Goal: Task Accomplishment & Management: Use online tool/utility

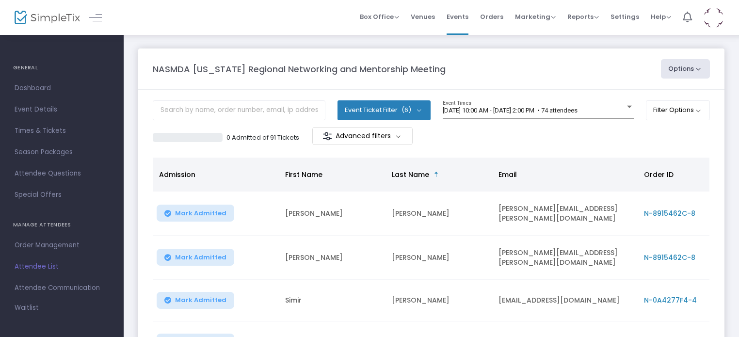
click at [691, 70] on button "Options" at bounding box center [685, 68] width 49 height 19
click at [655, 117] on li "Print Name Tags" at bounding box center [658, 116] width 89 height 19
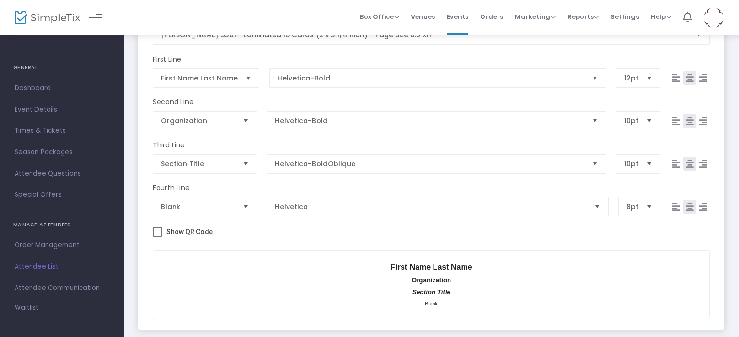
scroll to position [185, 0]
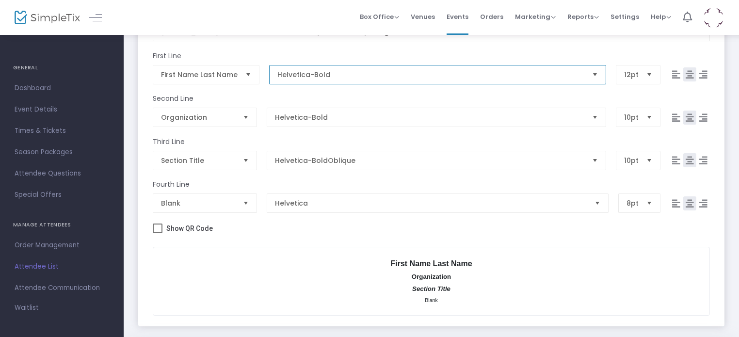
click at [333, 70] on span "Helvetica-Bold" at bounding box center [430, 75] width 307 height 10
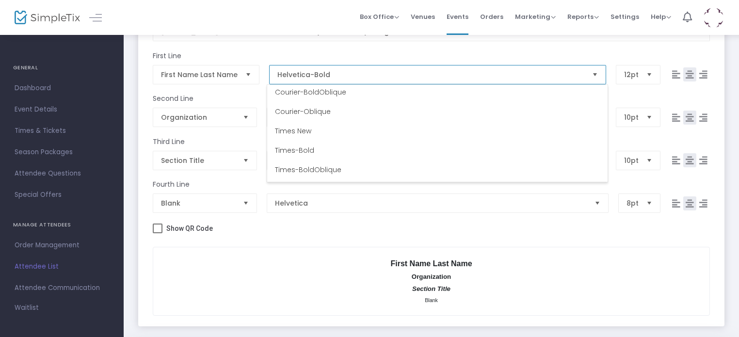
scroll to position [119, 0]
click at [318, 147] on Roman\ "Times-Bold" at bounding box center [437, 149] width 340 height 19
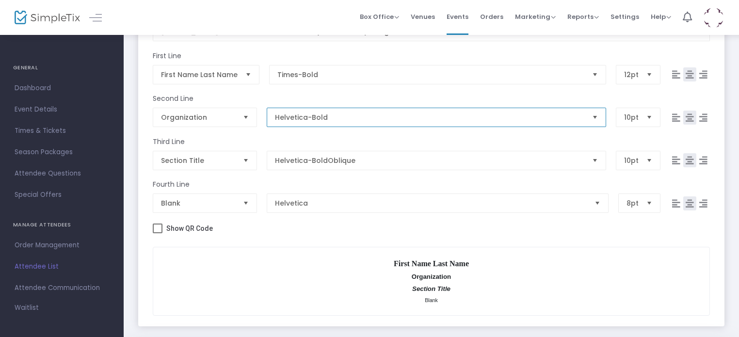
click at [332, 119] on span "Helvetica-Bold" at bounding box center [430, 117] width 310 height 10
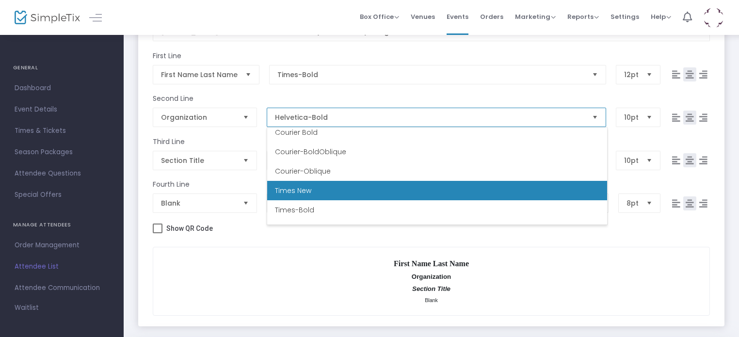
scroll to position [102, 0]
click at [340, 197] on Roman "Times New" at bounding box center [437, 189] width 340 height 19
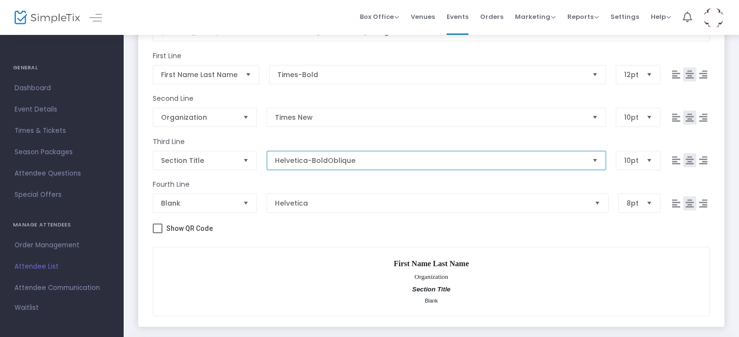
click at [345, 159] on span "Helvetica-BoldOblique" at bounding box center [430, 161] width 310 height 10
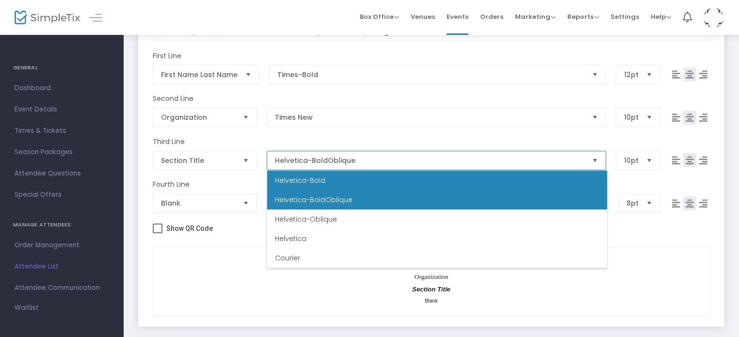
click at [346, 182] on li "Helvetica-Bold" at bounding box center [437, 180] width 340 height 19
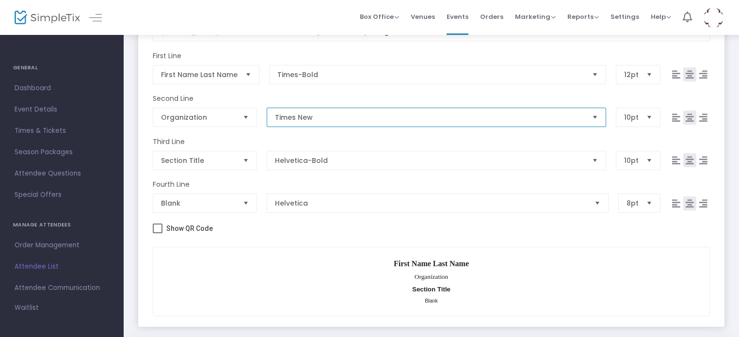
click at [322, 121] on span "Times New" at bounding box center [430, 117] width 310 height 10
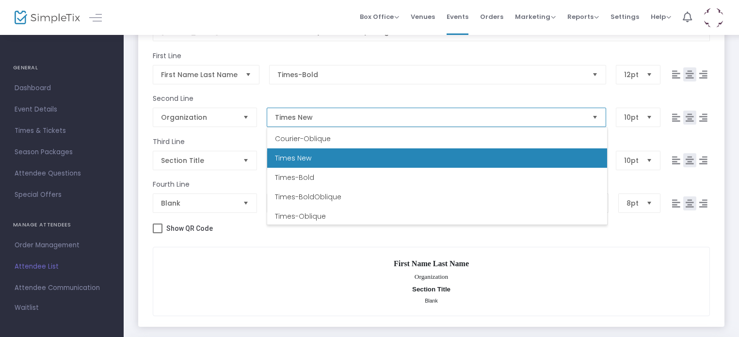
scroll to position [136, 0]
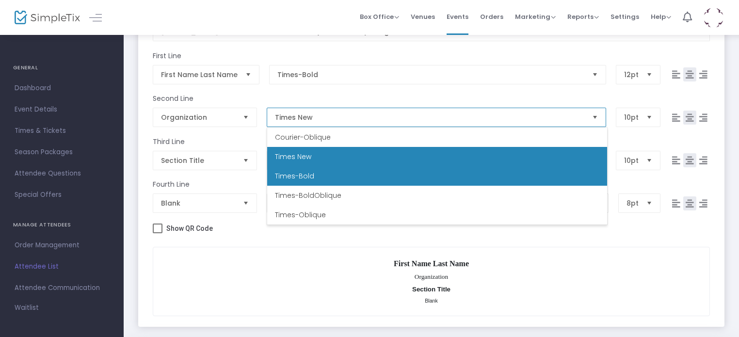
click at [326, 179] on Roman\ "Times-Bold" at bounding box center [437, 175] width 340 height 19
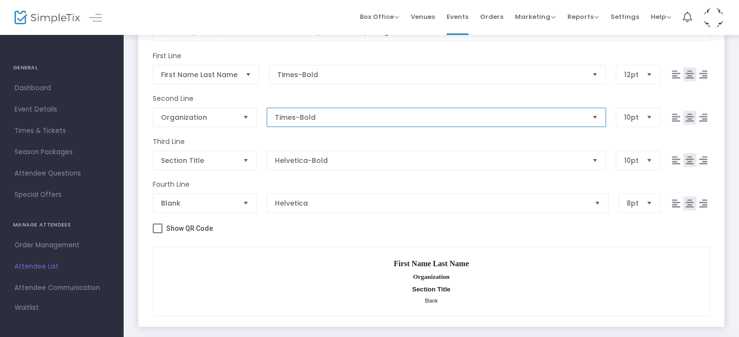
scroll to position [97, 0]
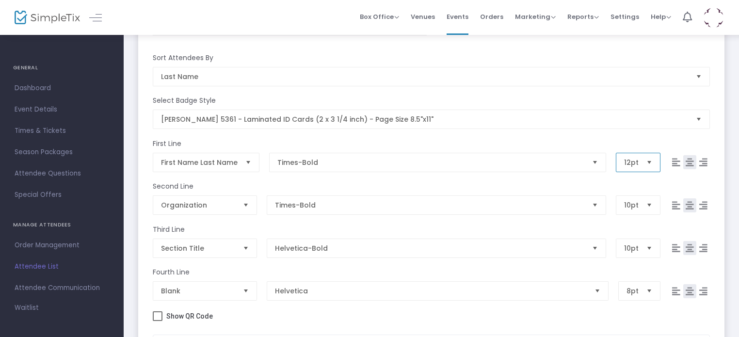
click at [633, 170] on span "12pt" at bounding box center [631, 162] width 22 height 18
click at [633, 167] on span "12pt" at bounding box center [631, 162] width 22 height 18
click at [645, 164] on span "Select" at bounding box center [649, 162] width 16 height 16
click at [636, 224] on span "18pt" at bounding box center [632, 229] width 14 height 10
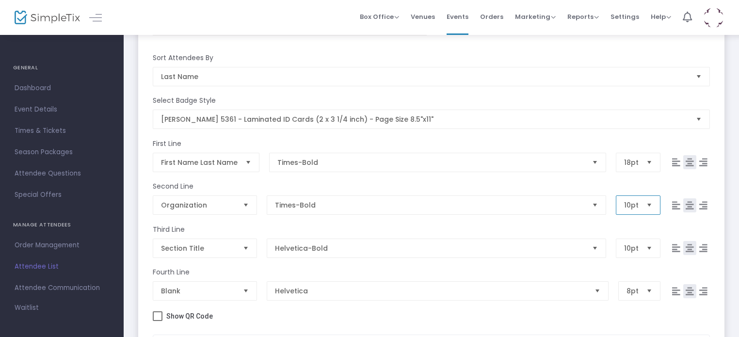
click at [635, 214] on kendo-dropdownlist "10pt" at bounding box center [638, 204] width 45 height 19
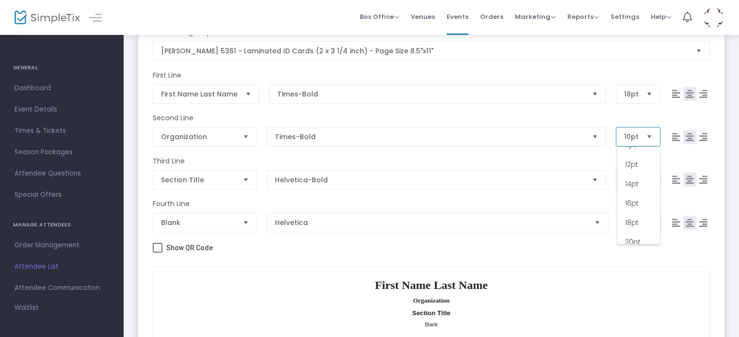
scroll to position [72, 0]
click at [634, 204] on span "16pt" at bounding box center [632, 201] width 14 height 10
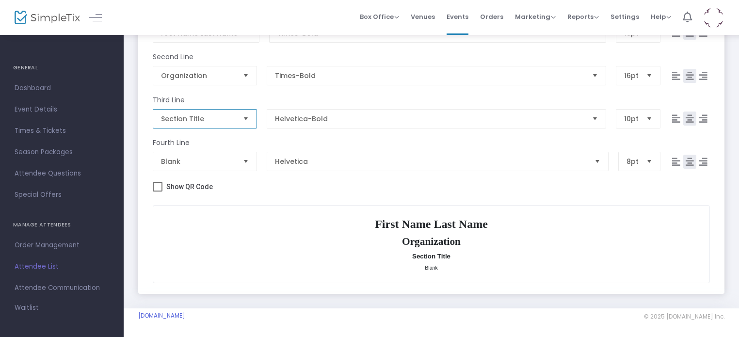
click at [227, 118] on span "Section Title" at bounding box center [198, 119] width 74 height 10
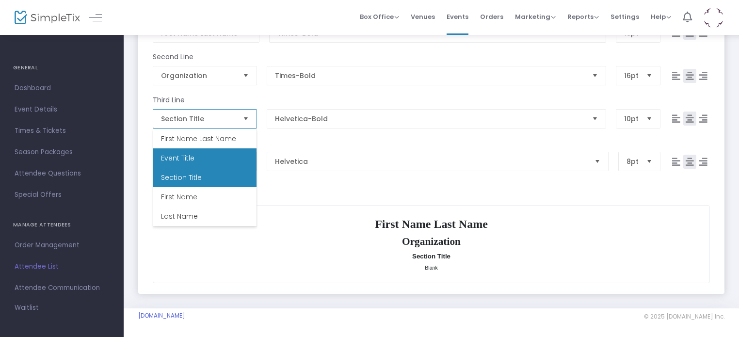
scroll to position [58, 0]
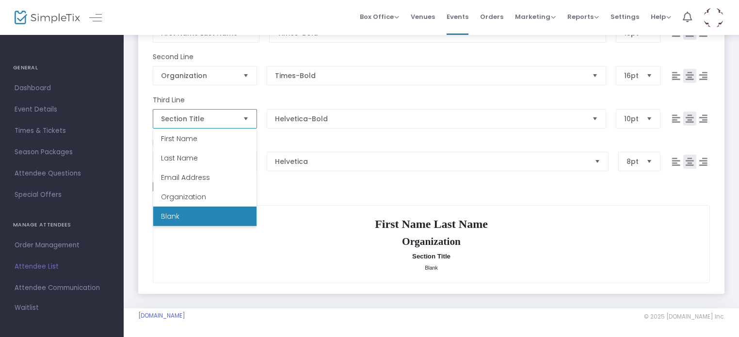
click at [213, 208] on li "Blank" at bounding box center [204, 216] width 103 height 19
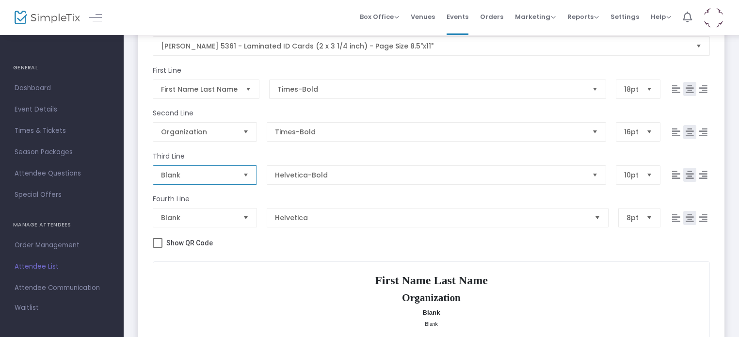
scroll to position [0, 0]
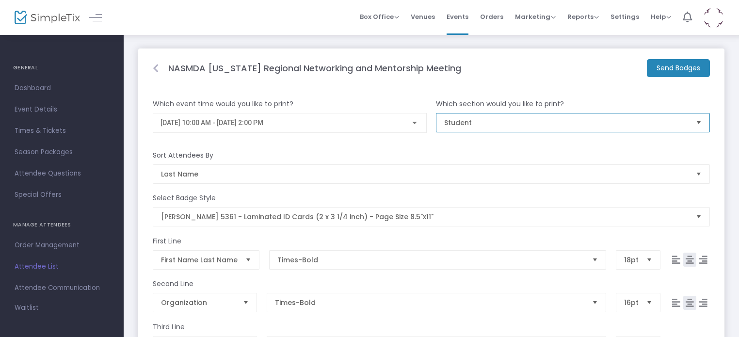
click at [494, 129] on span "Student" at bounding box center [566, 122] width 252 height 18
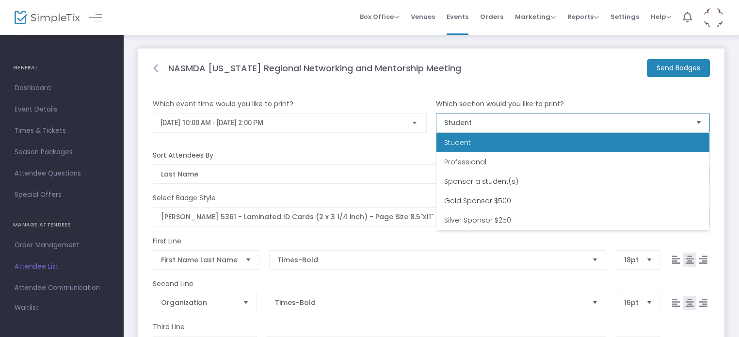
click at [494, 129] on span "Student" at bounding box center [566, 122] width 252 height 18
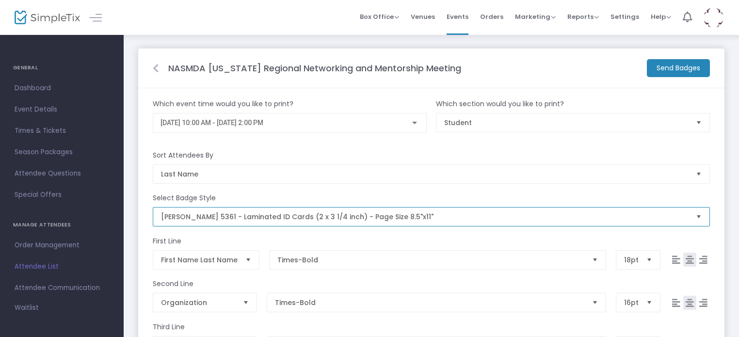
click at [441, 224] on span "[PERSON_NAME] 5361 - Laminated ID Cards (2 x 3 1/4 inch) - Page Size 8.5"x11"" at bounding box center [424, 217] width 535 height 18
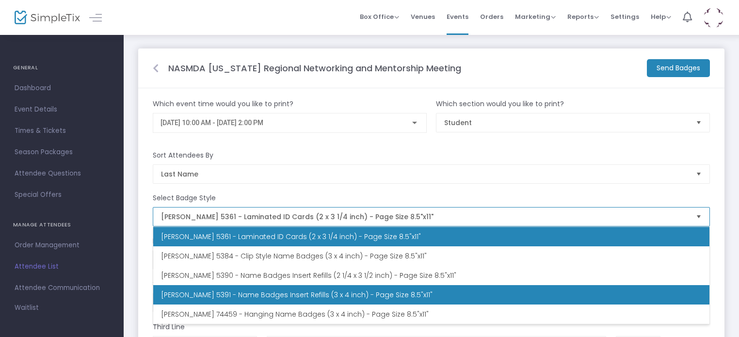
click at [385, 293] on span "[PERSON_NAME] 5391 - Name Badges Insert Refills (3 x 4 inch) - Page Size 8.5"x1…" at bounding box center [297, 295] width 272 height 10
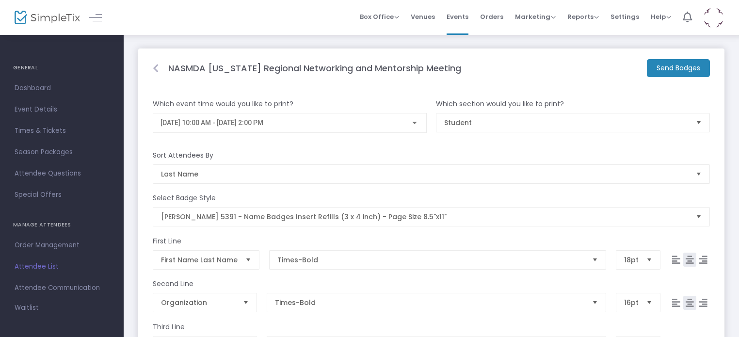
click at [658, 68] on m-button "Send Badges" at bounding box center [678, 68] width 63 height 18
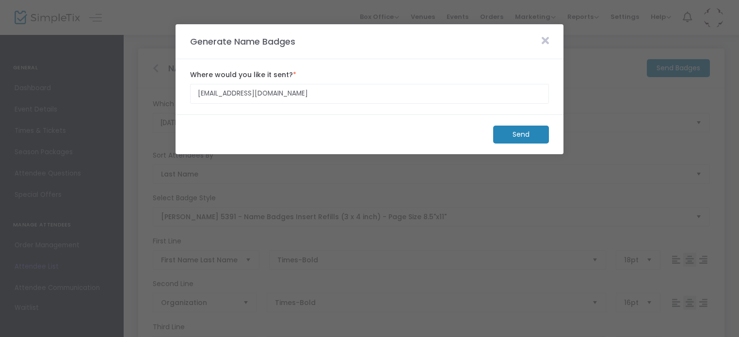
click at [528, 139] on m-button "Send" at bounding box center [521, 135] width 56 height 18
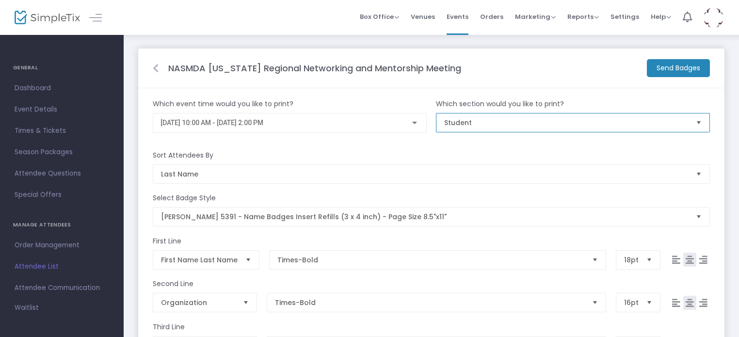
click at [518, 122] on span "Student" at bounding box center [566, 123] width 244 height 10
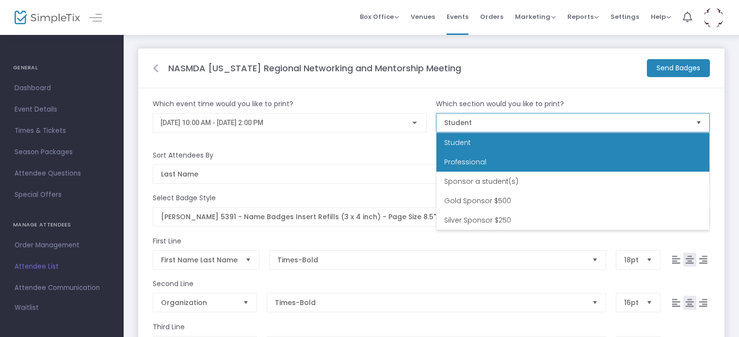
click at [507, 162] on li "Professional" at bounding box center [572, 161] width 273 height 19
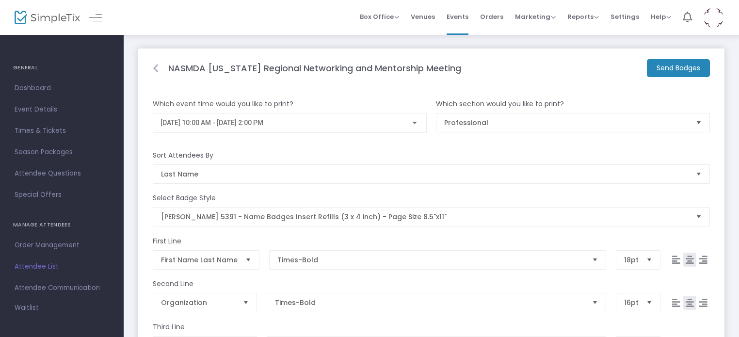
click at [667, 72] on m-button "Send Badges" at bounding box center [678, 68] width 63 height 18
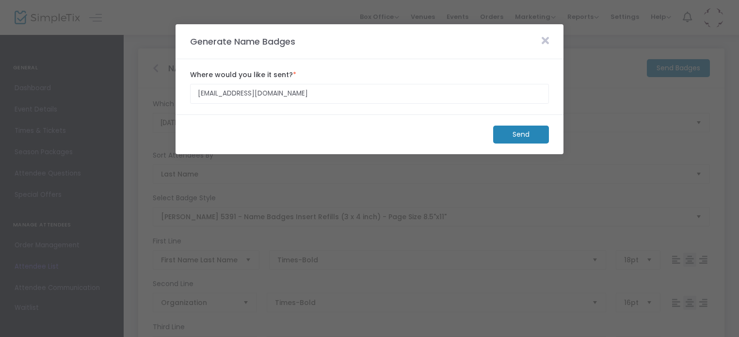
click at [537, 131] on m-button "Send" at bounding box center [521, 135] width 56 height 18
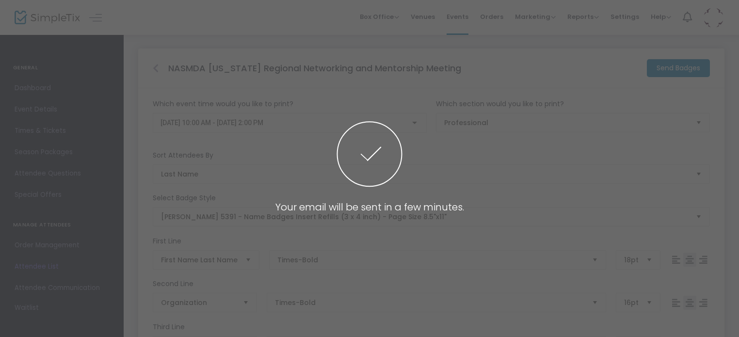
click at [537, 131] on span at bounding box center [369, 168] width 739 height 337
click at [534, 126] on span at bounding box center [369, 168] width 739 height 337
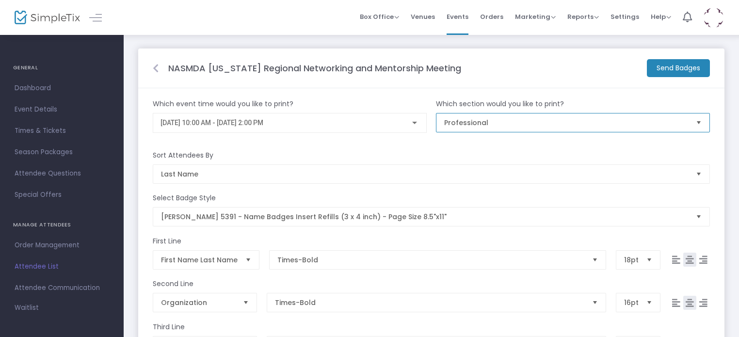
click at [534, 126] on span "Professional" at bounding box center [566, 123] width 244 height 10
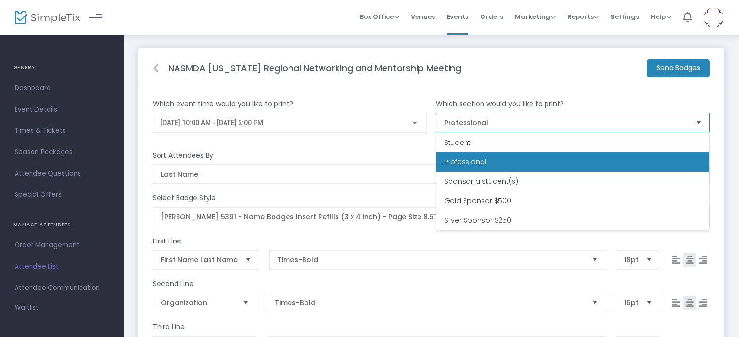
scroll to position [19, 0]
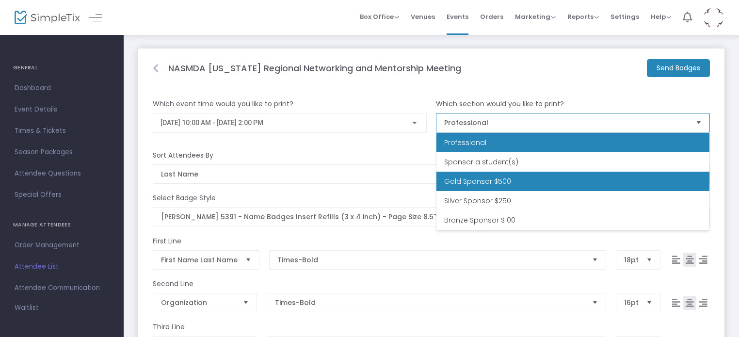
click at [522, 177] on li "Gold Sponsor $500" at bounding box center [572, 181] width 273 height 19
